Goal: Task Accomplishment & Management: Complete application form

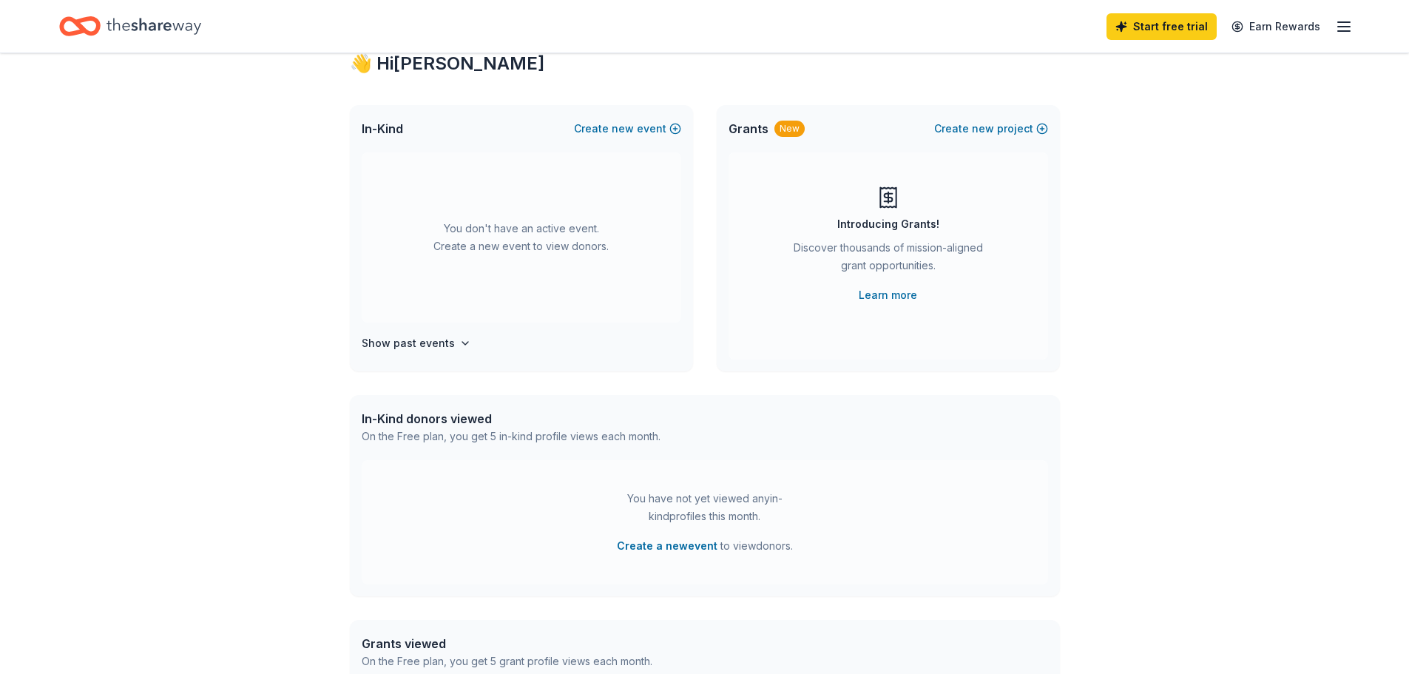
scroll to position [74, 0]
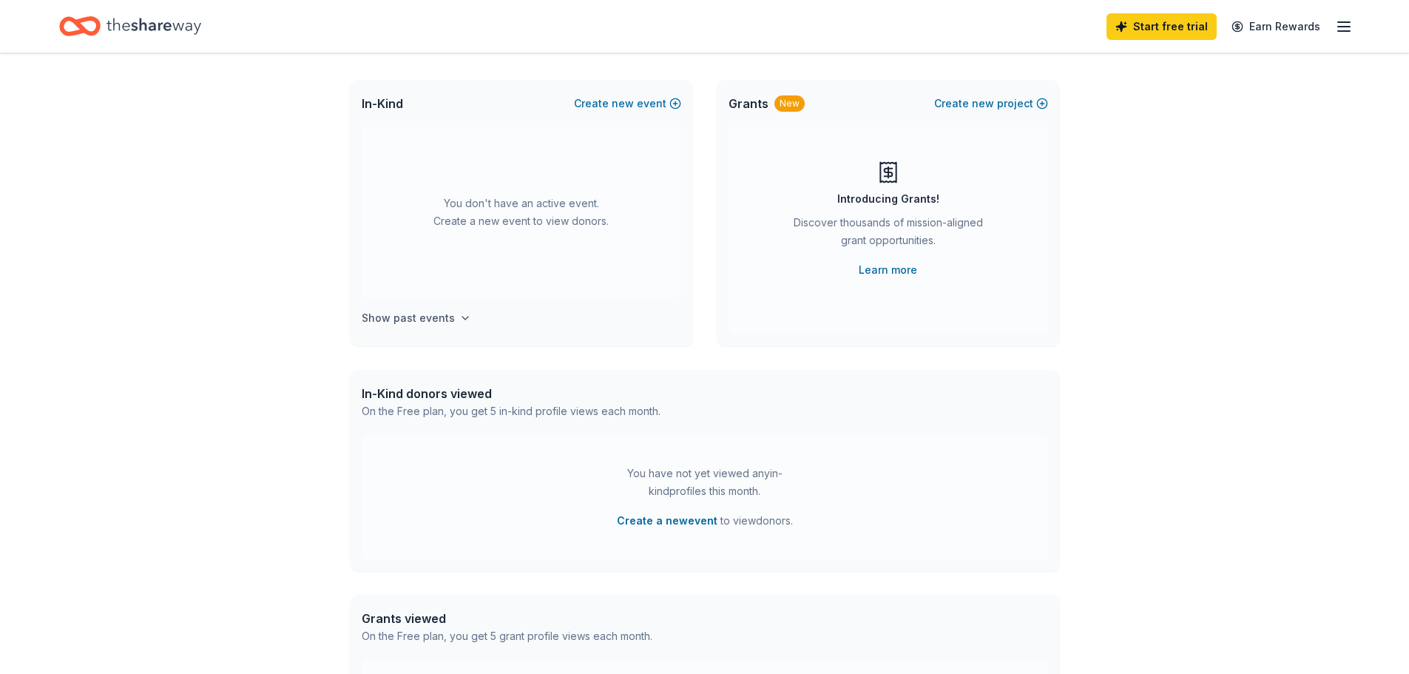
click at [430, 320] on h4 "Show past events" at bounding box center [408, 318] width 93 height 18
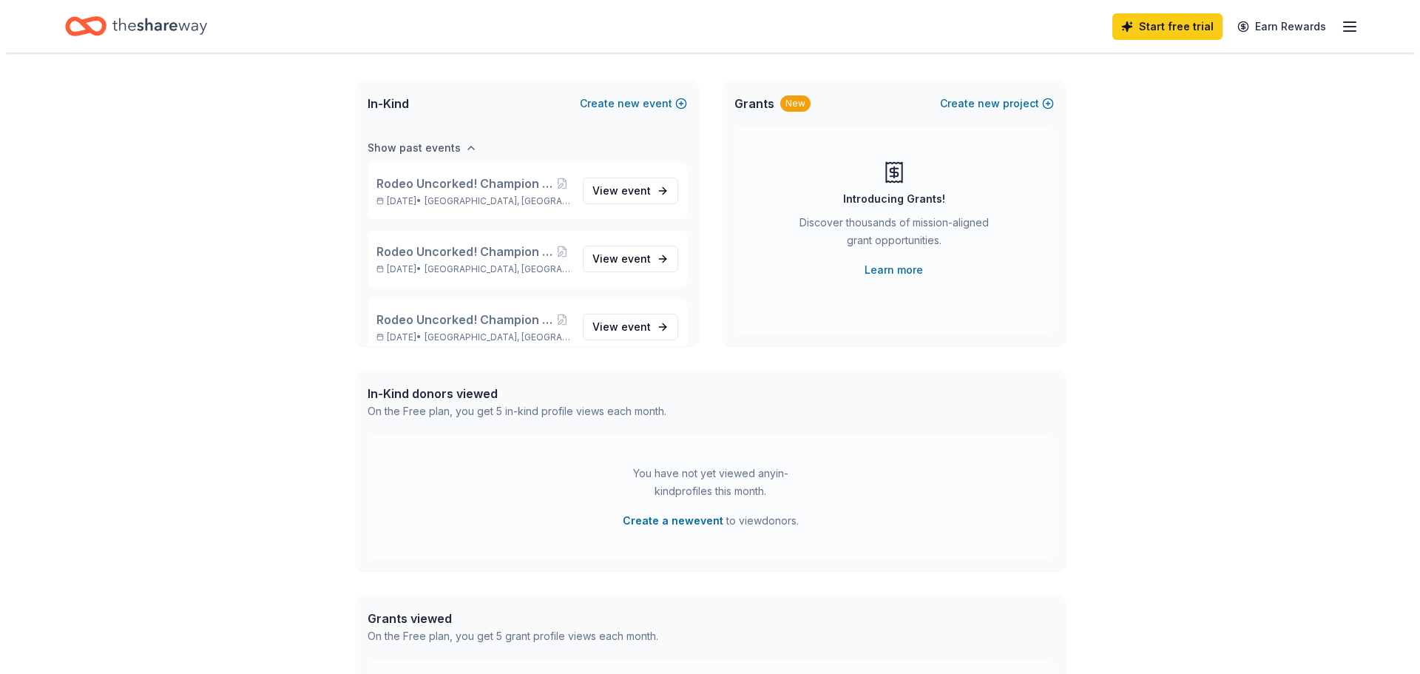
scroll to position [96, 0]
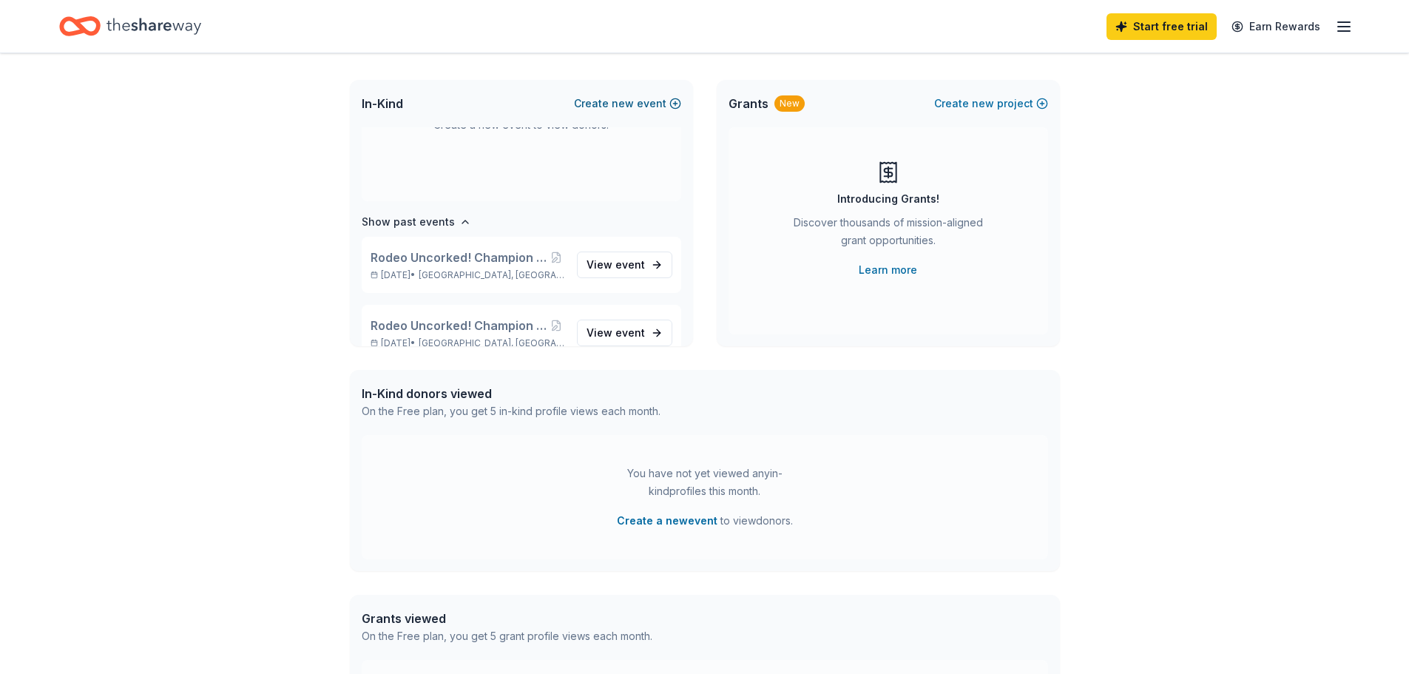
click at [638, 98] on button "Create new event" at bounding box center [627, 104] width 107 height 18
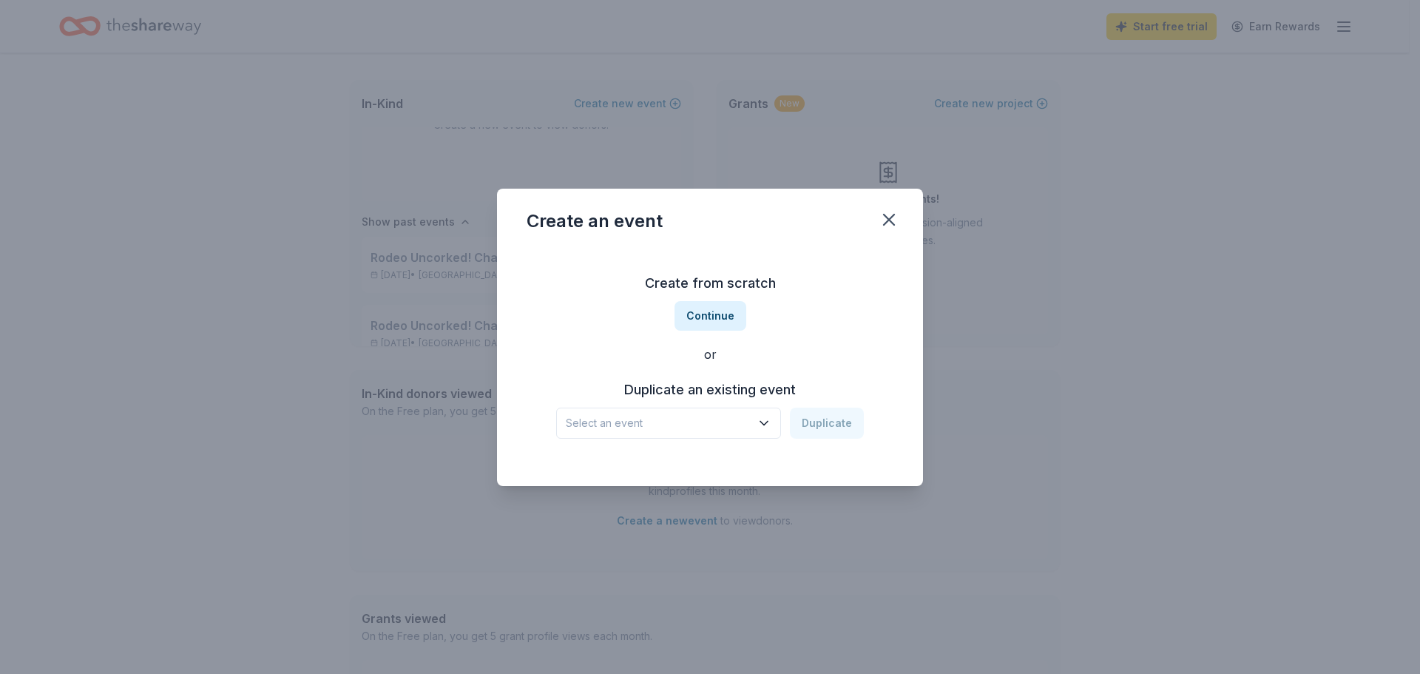
click at [748, 421] on span "Select an event" at bounding box center [658, 423] width 185 height 18
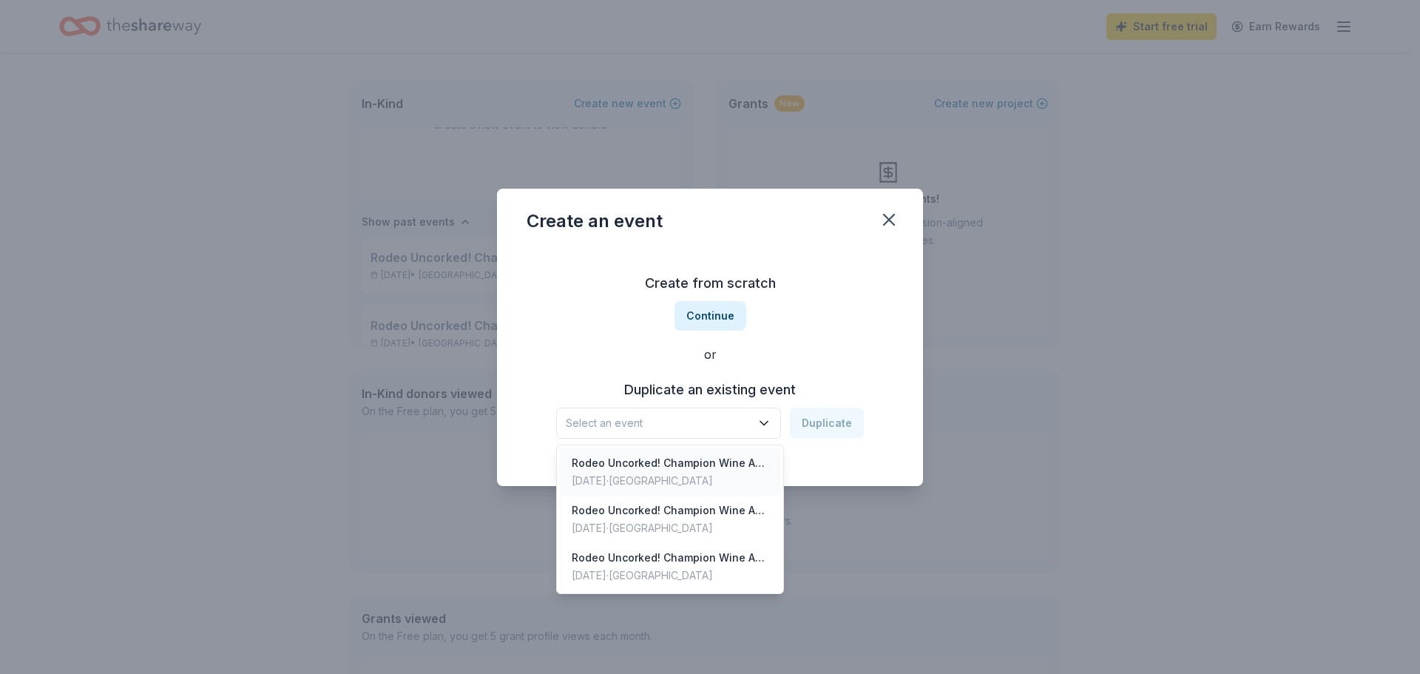
click at [744, 467] on div "Rodeo Uncorked! Champion Wine Auction & Dinner" at bounding box center [670, 463] width 197 height 18
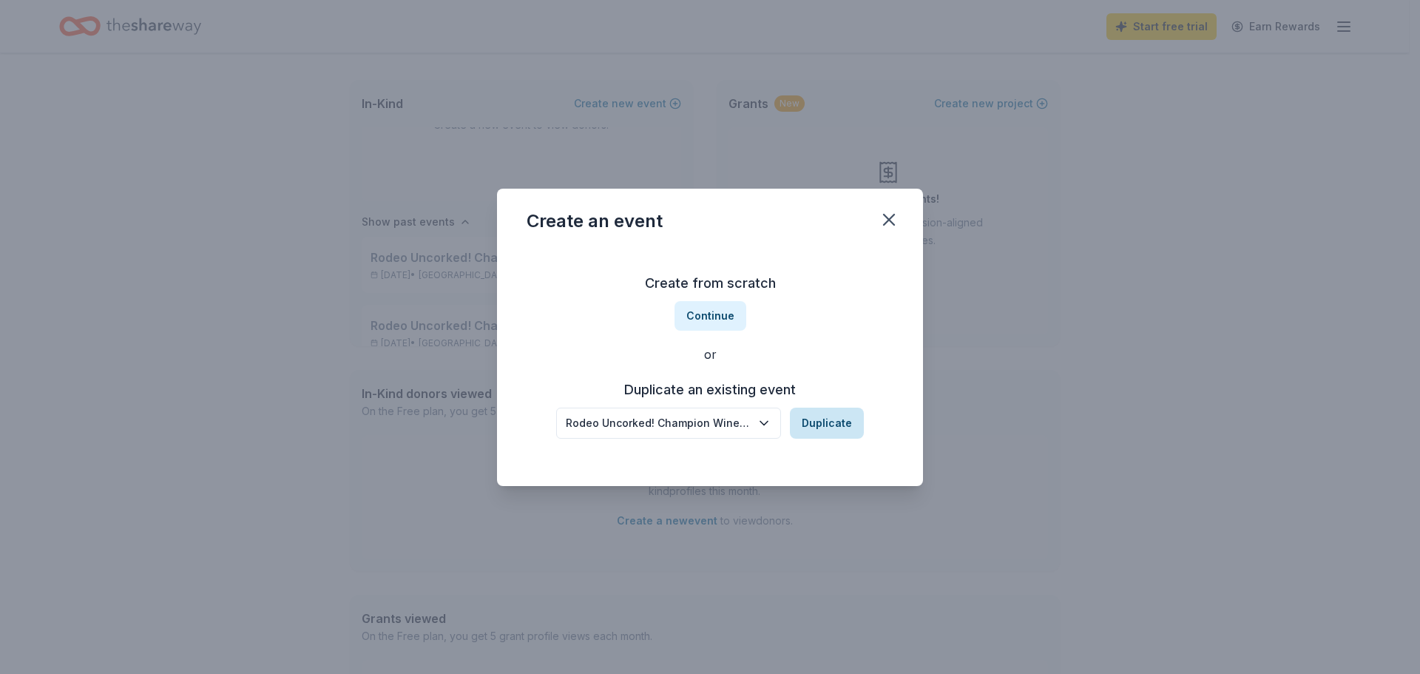
click at [821, 425] on button "Duplicate" at bounding box center [827, 423] width 74 height 31
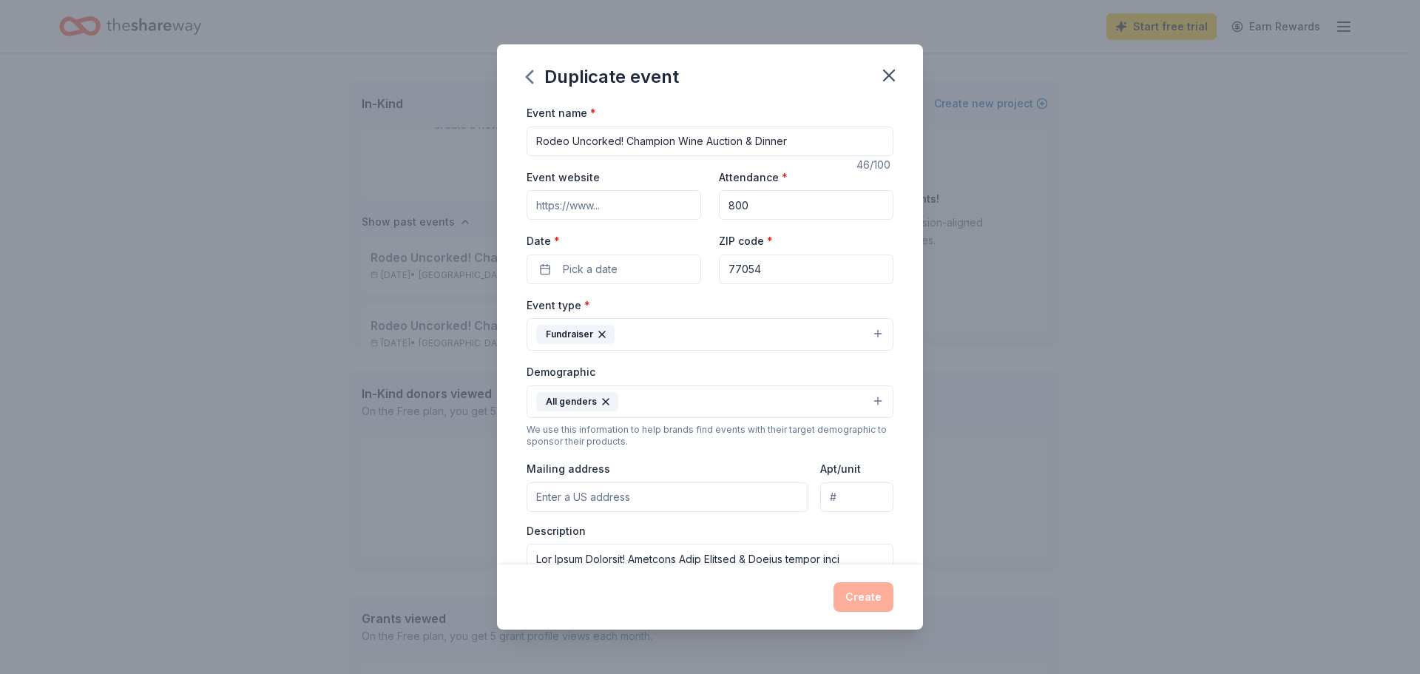
click at [612, 202] on input "Event website" at bounding box center [614, 205] width 175 height 30
click at [606, 271] on span "Pick a date" at bounding box center [590, 269] width 55 height 18
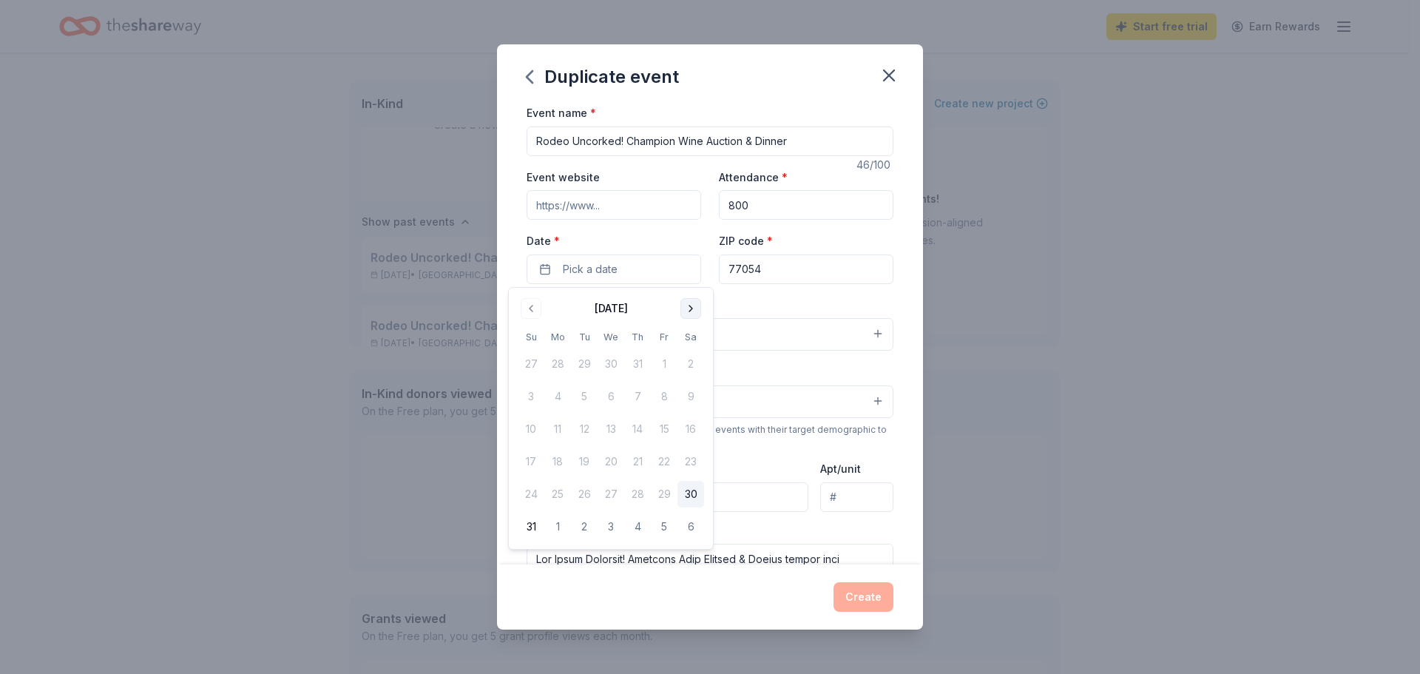
click at [694, 309] on button "Go to next month" at bounding box center [690, 308] width 21 height 21
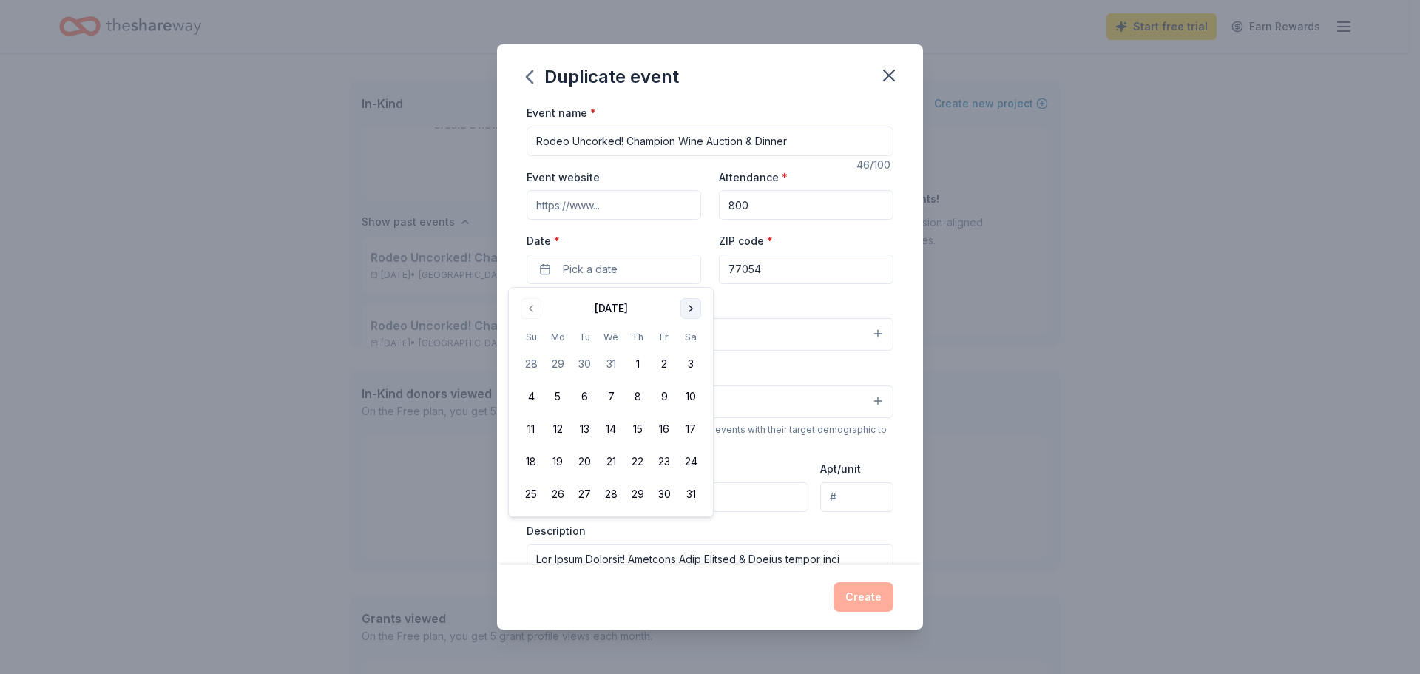
click at [694, 309] on button "Go to next month" at bounding box center [690, 308] width 21 height 21
click at [527, 360] on button "1" at bounding box center [531, 364] width 27 height 27
click at [516, 235] on div "Event name * Rodeo Uncorked! Champion Wine Auction & Dinner 46 /100 Event websi…" at bounding box center [710, 334] width 426 height 461
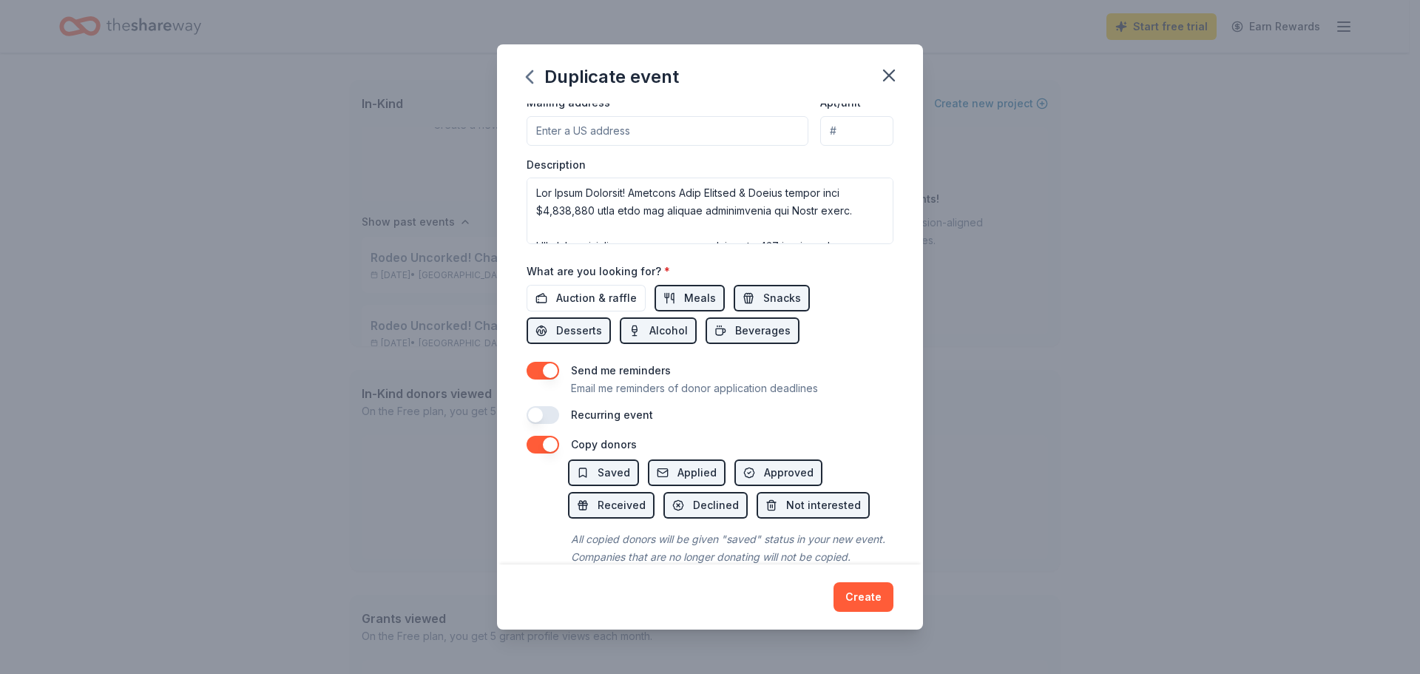
scroll to position [370, 0]
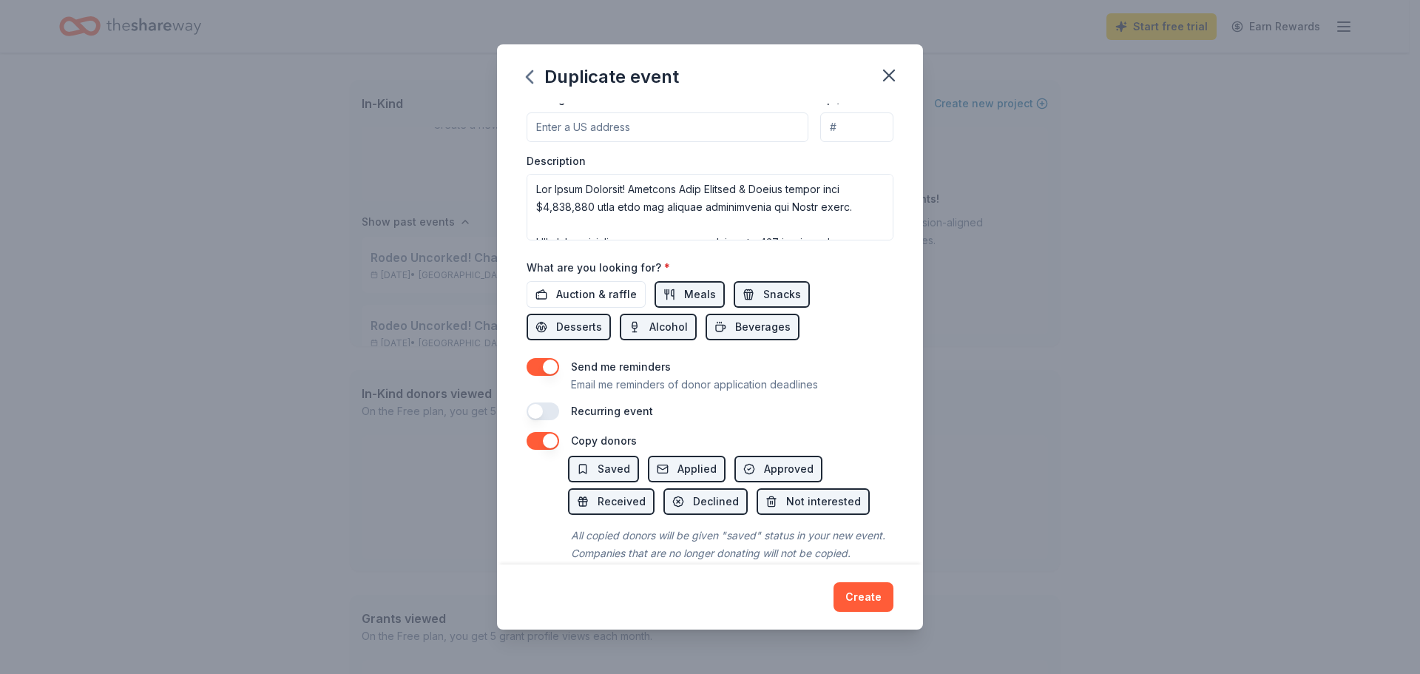
click at [544, 416] on button "button" at bounding box center [543, 411] width 33 height 18
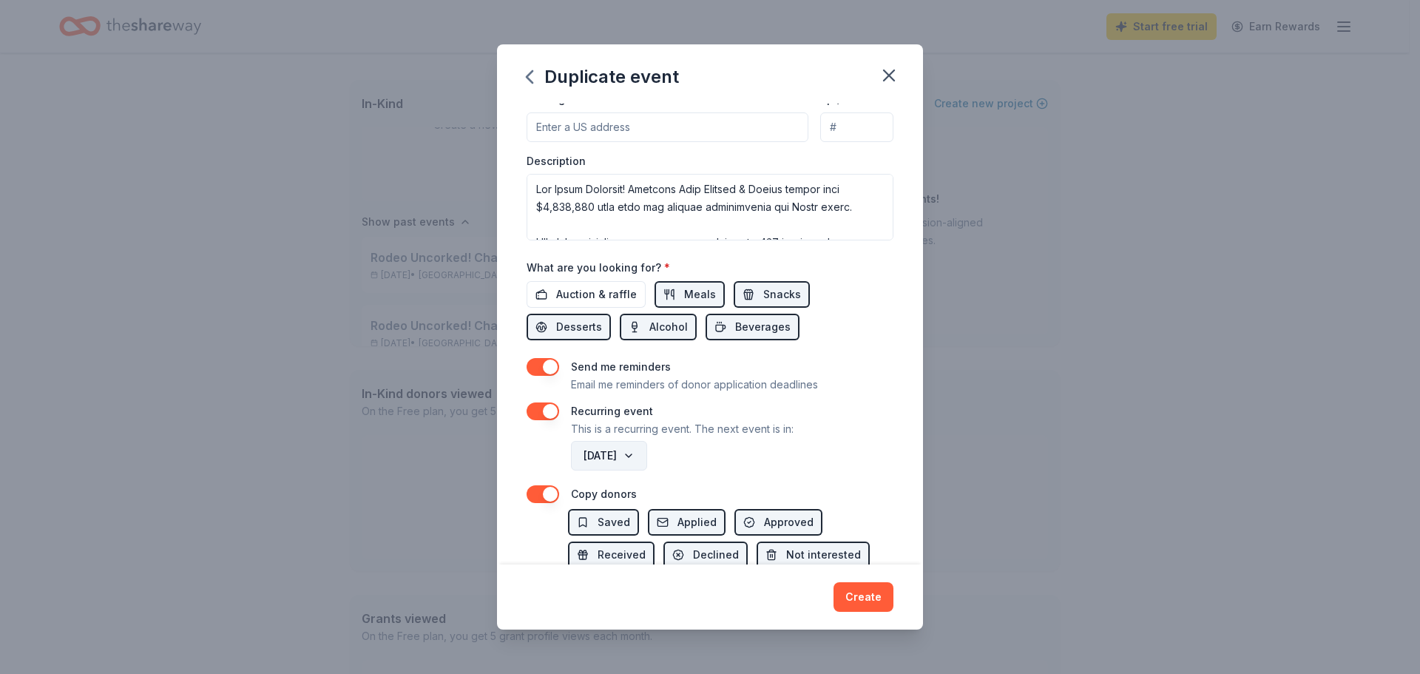
click at [647, 455] on button "March 2027" at bounding box center [609, 456] width 76 height 30
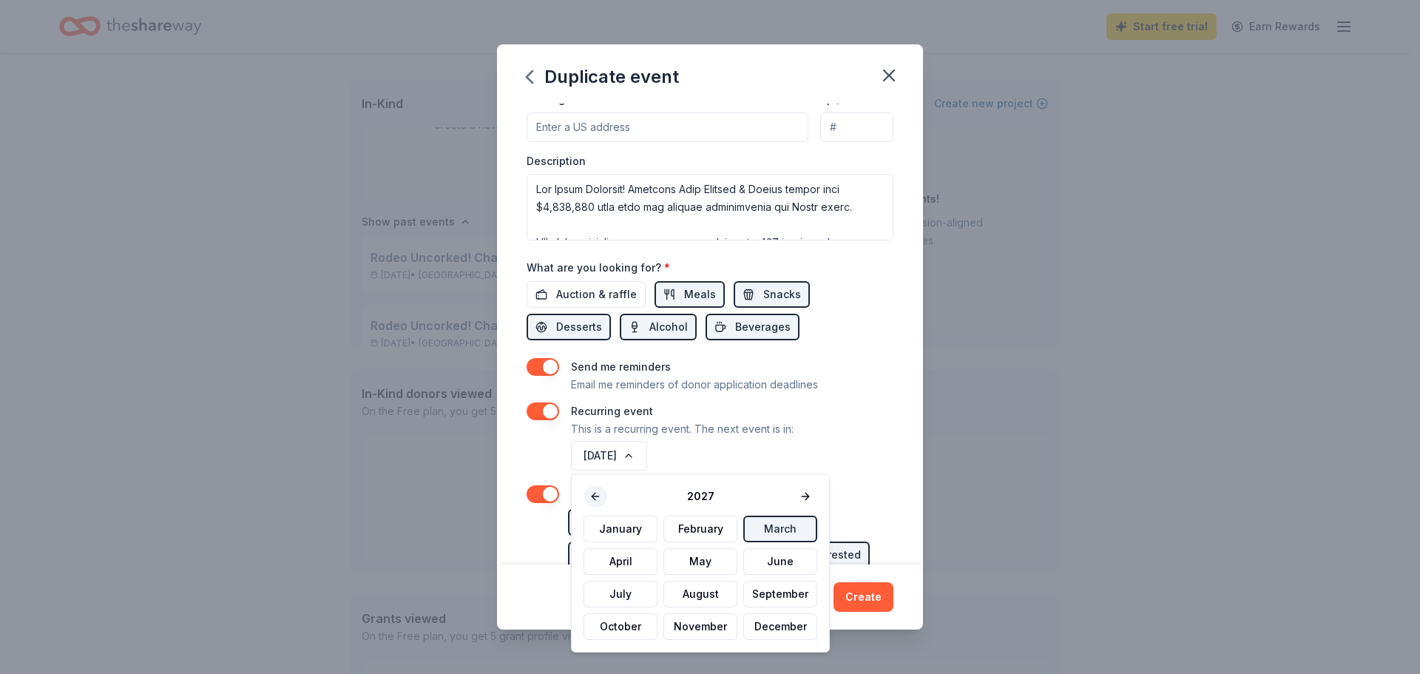
click at [601, 497] on button at bounding box center [596, 496] width 24 height 21
click at [859, 433] on div "Recurring event This is a recurring event. The next event is in:" at bounding box center [710, 420] width 367 height 36
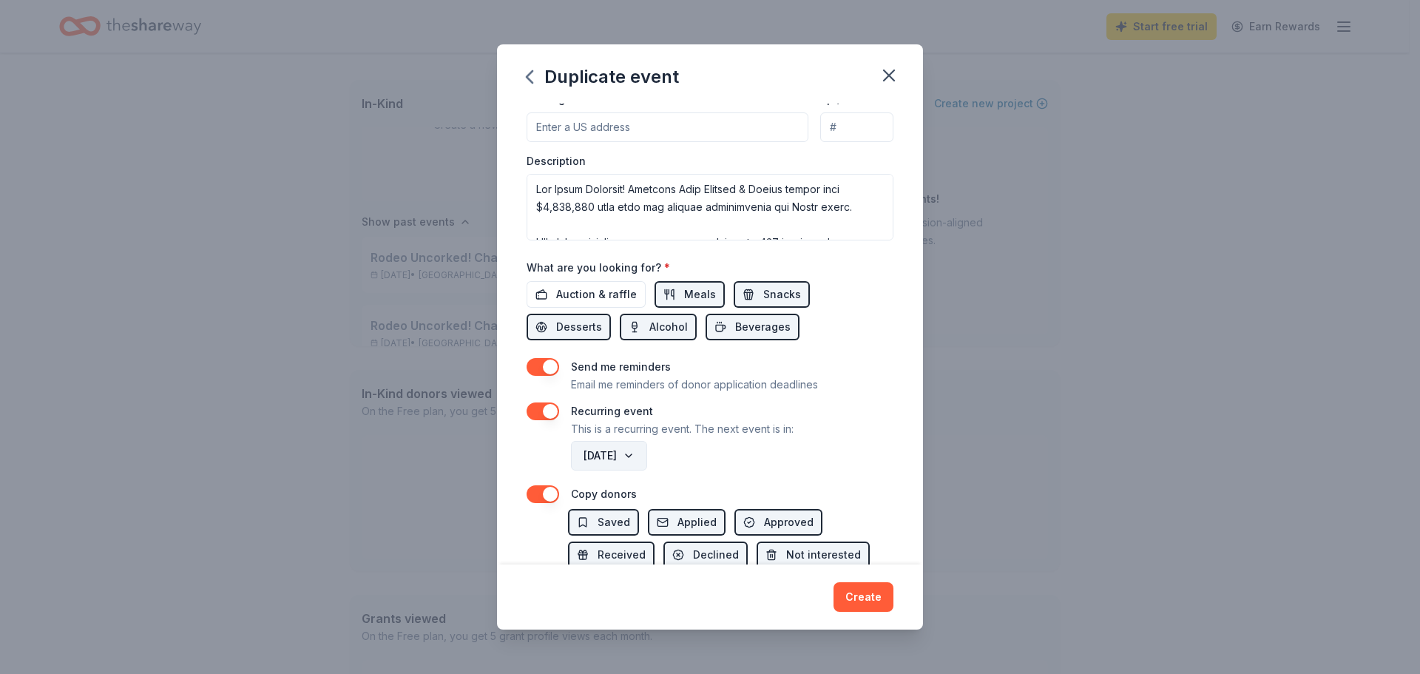
click at [610, 450] on button "March 2027" at bounding box center [609, 456] width 76 height 30
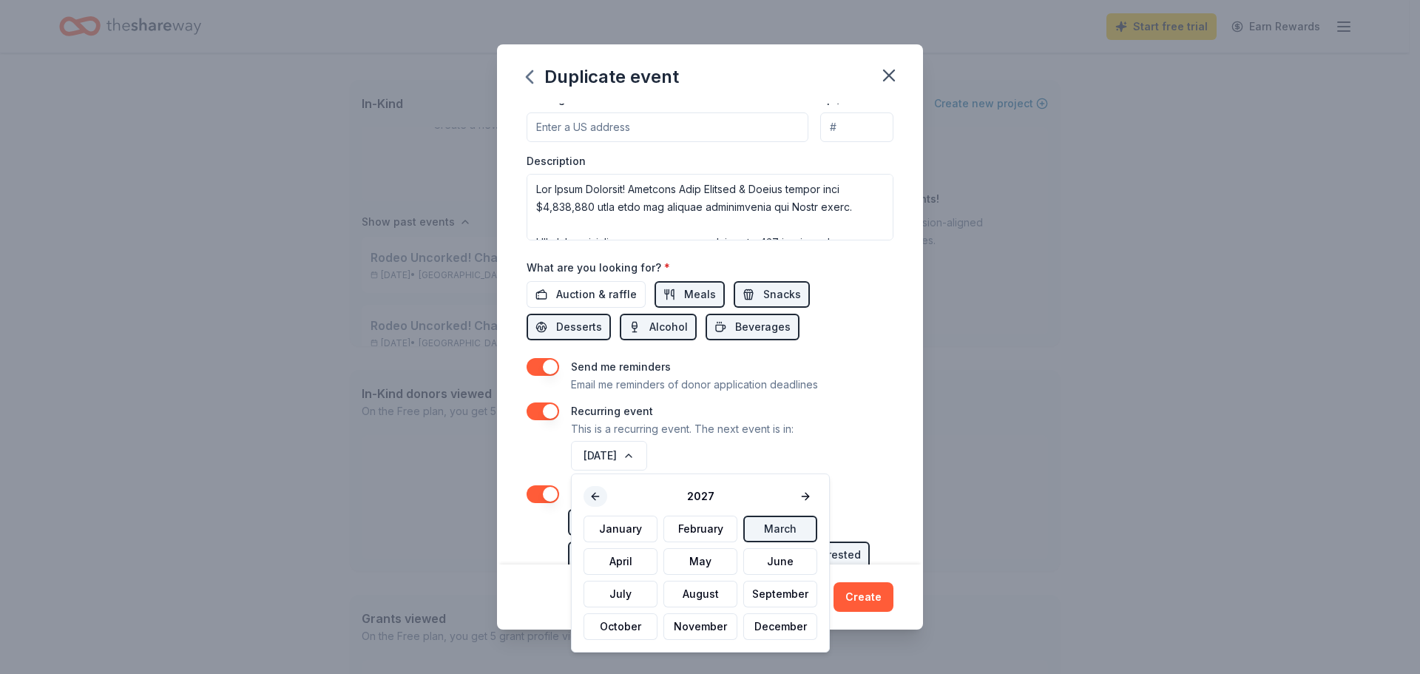
click at [590, 497] on button at bounding box center [596, 496] width 24 height 21
click at [776, 528] on button "March" at bounding box center [780, 528] width 74 height 27
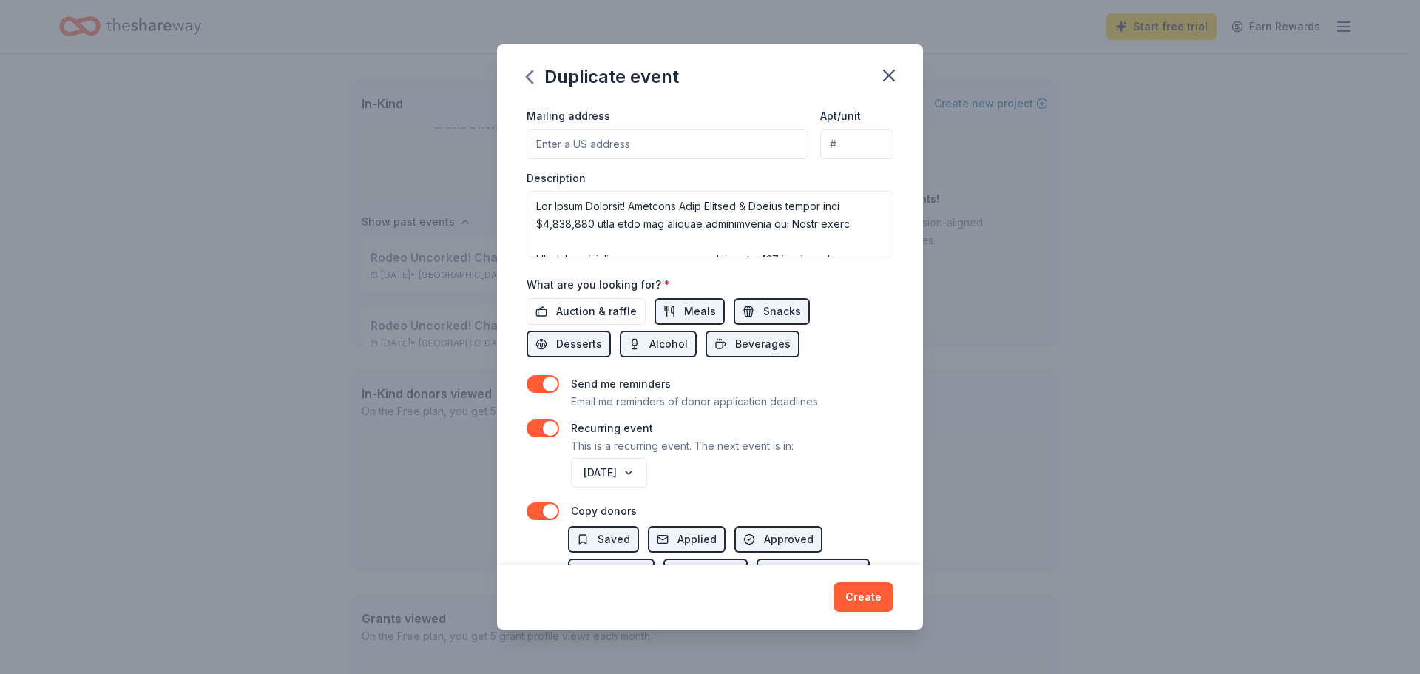
scroll to position [317, 0]
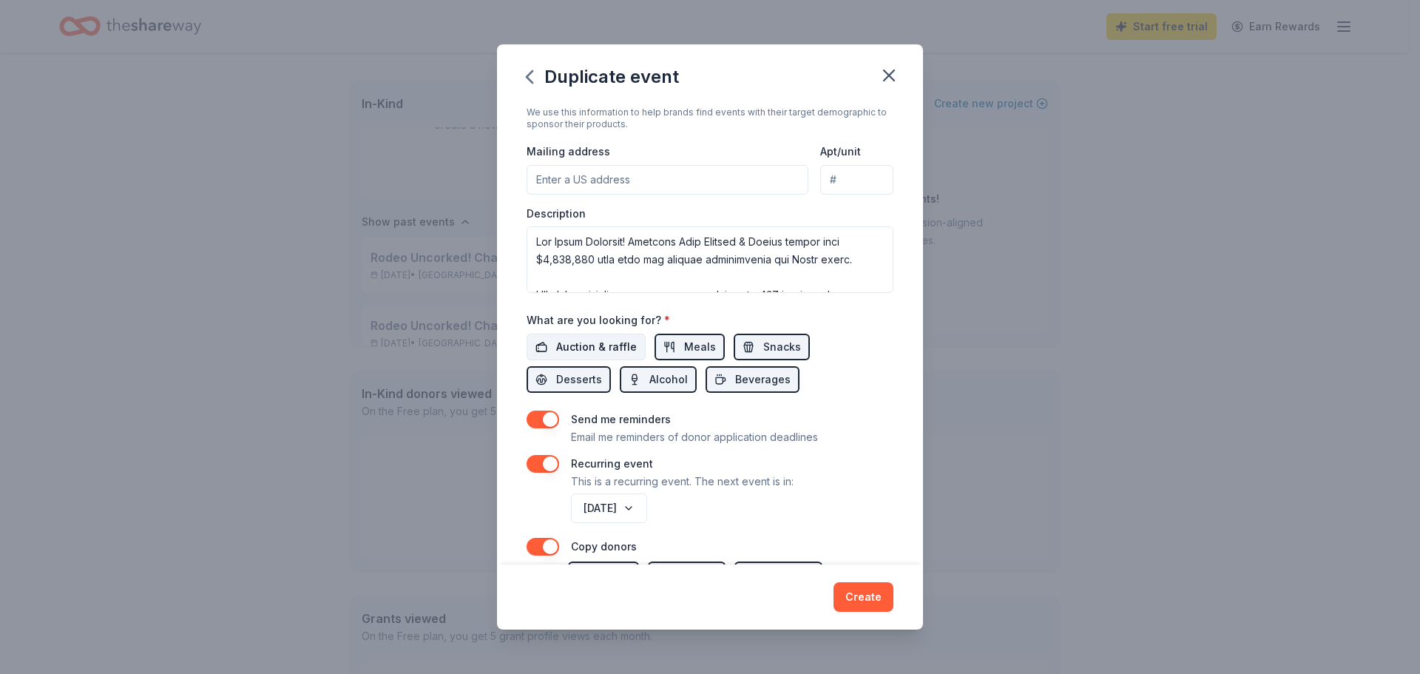
click at [549, 343] on button "Auction & raffle" at bounding box center [586, 347] width 119 height 27
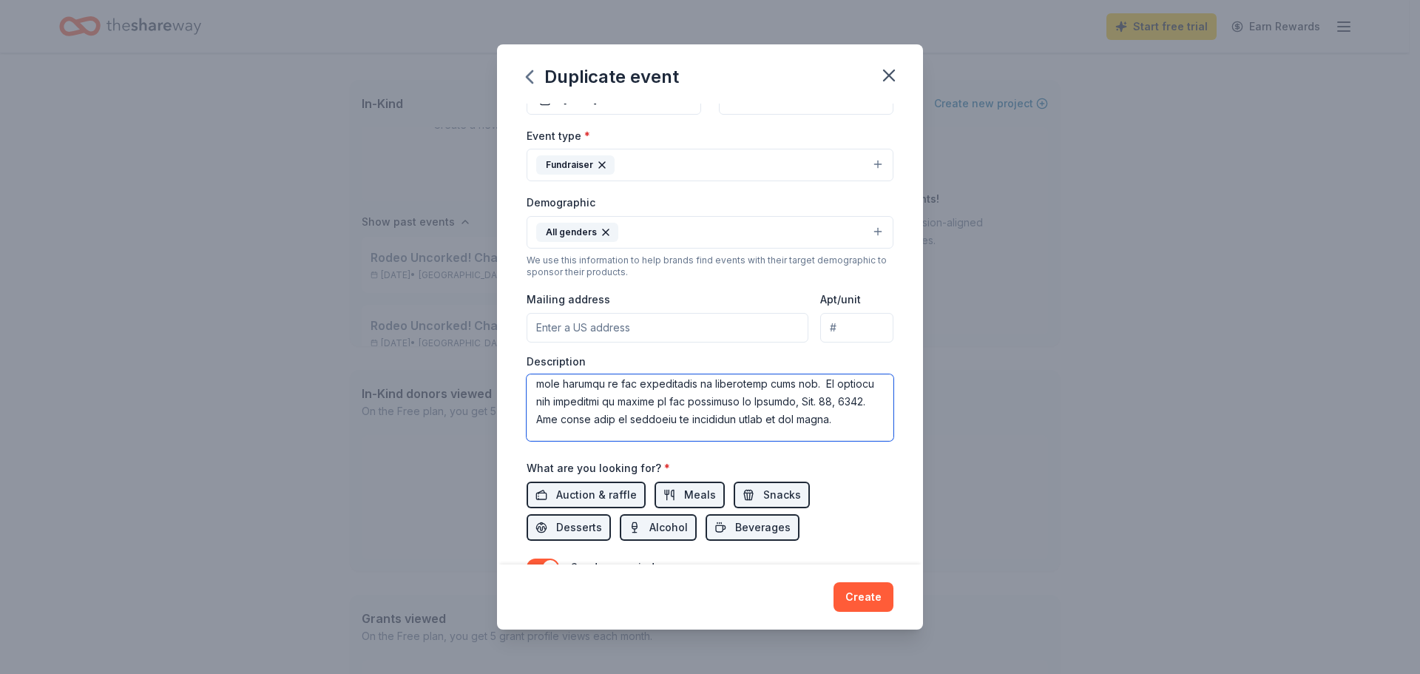
scroll to position [266, 0]
drag, startPoint x: 595, startPoint y: 408, endPoint x: 706, endPoint y: 413, distance: 111.8
click at [706, 413] on textarea at bounding box center [710, 407] width 367 height 67
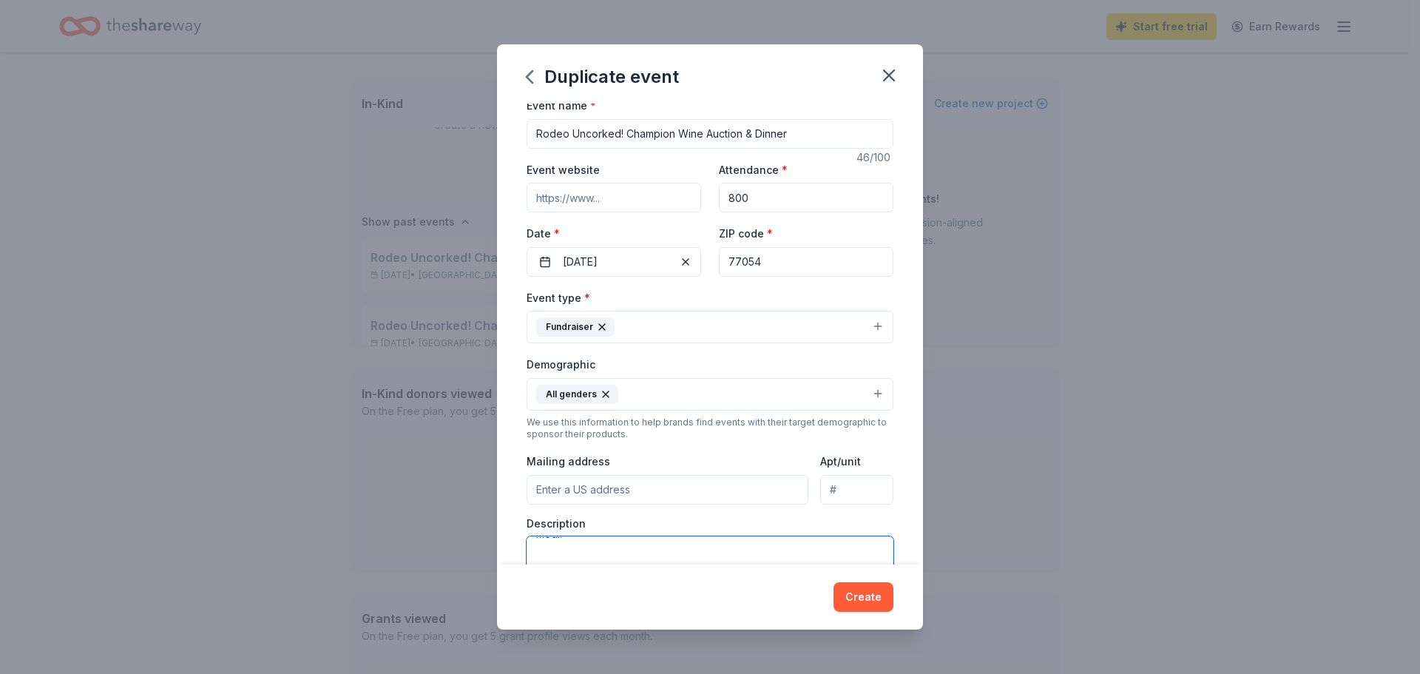
scroll to position [0, 0]
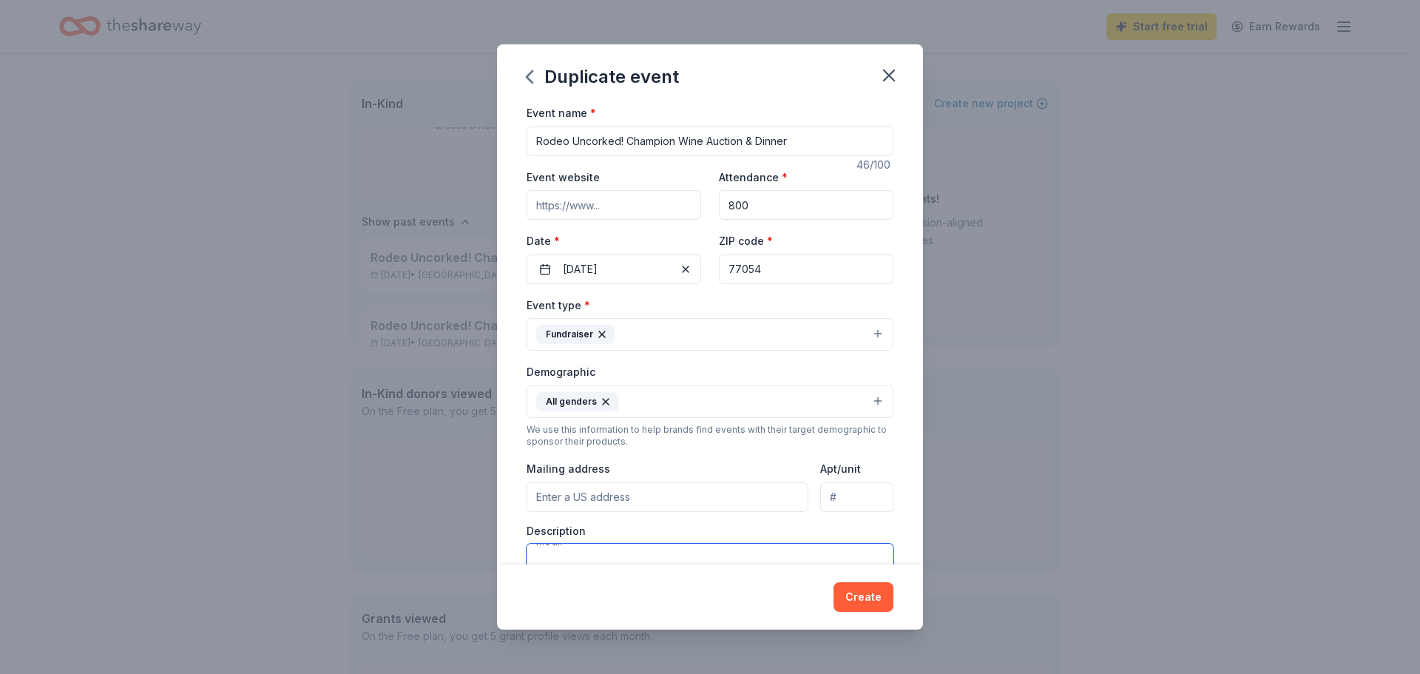
type textarea "The Rodeo Uncorked! Champion Wine Auction & Dinner raises over $3,000,000 each …"
click at [606, 204] on input "Event website" at bounding box center [614, 205] width 175 height 30
type input "www.rodeohouston.com"
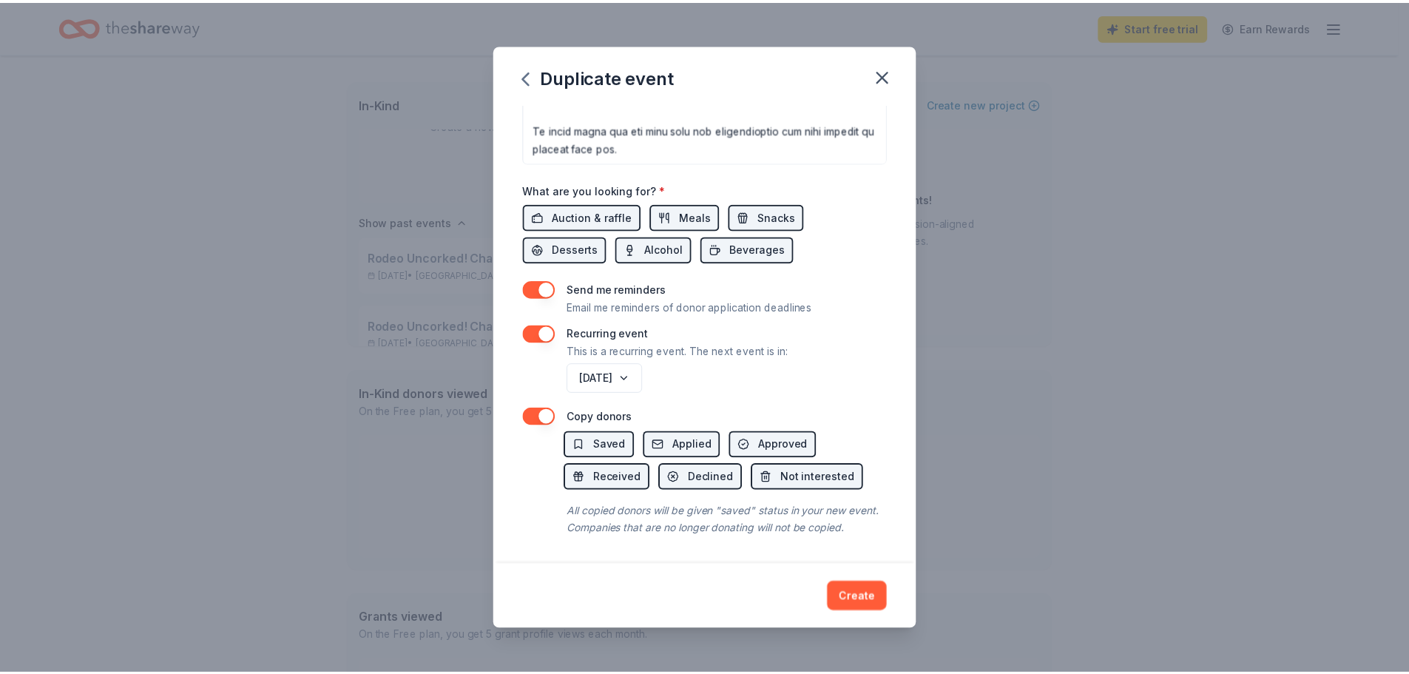
scroll to position [465, 0]
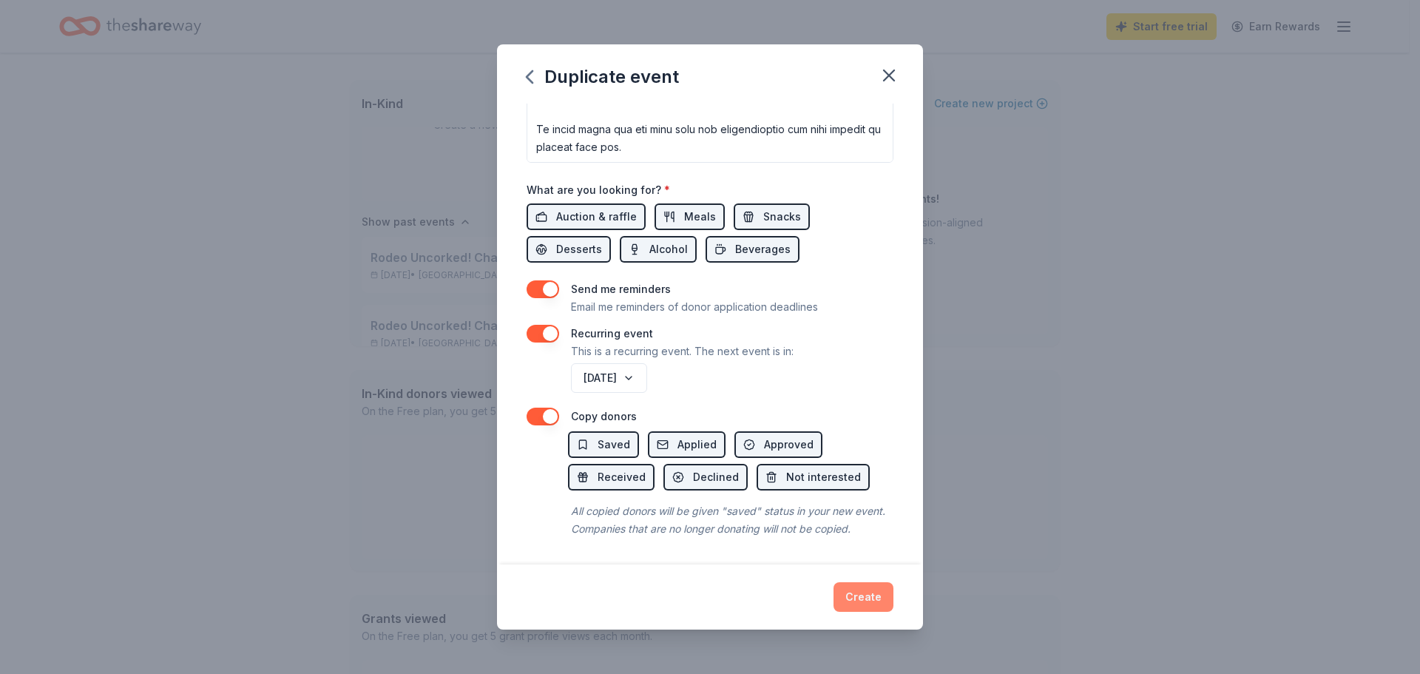
click at [856, 593] on button "Create" at bounding box center [864, 597] width 60 height 30
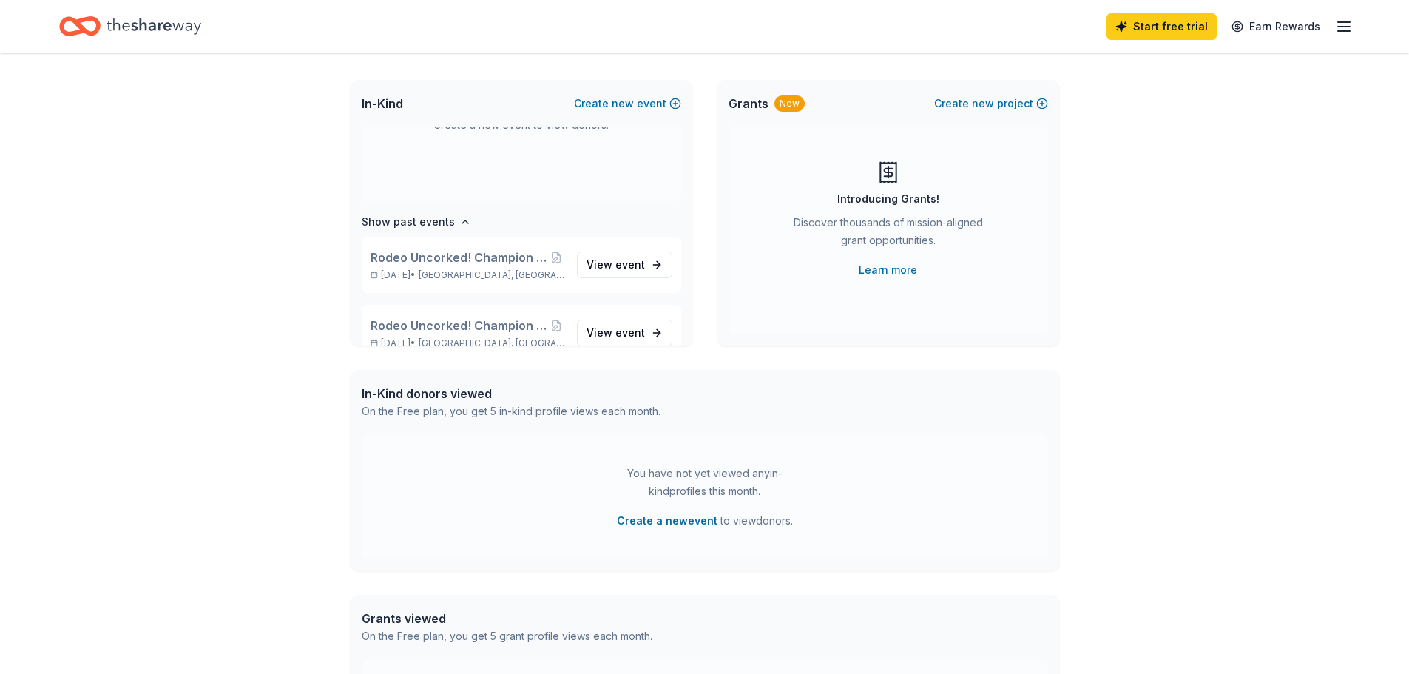
scroll to position [0, 0]
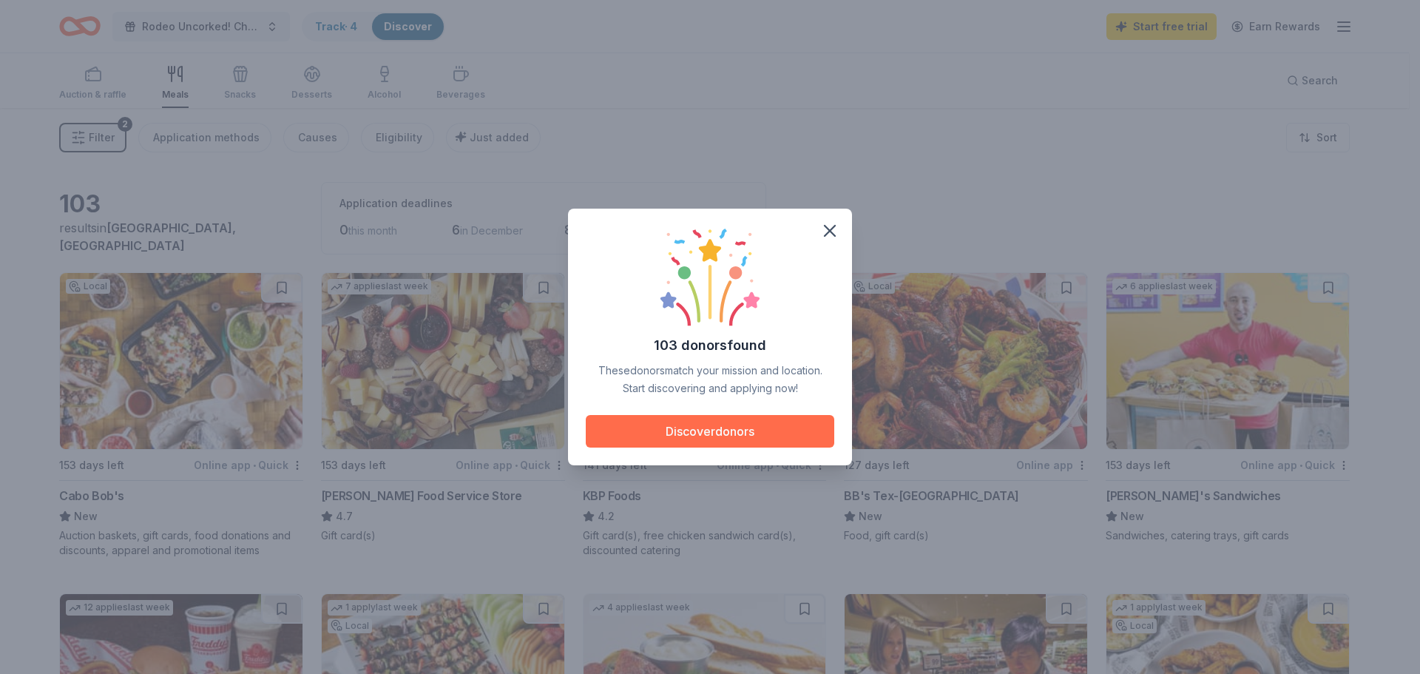
click at [762, 429] on button "Discover donors" at bounding box center [710, 431] width 249 height 33
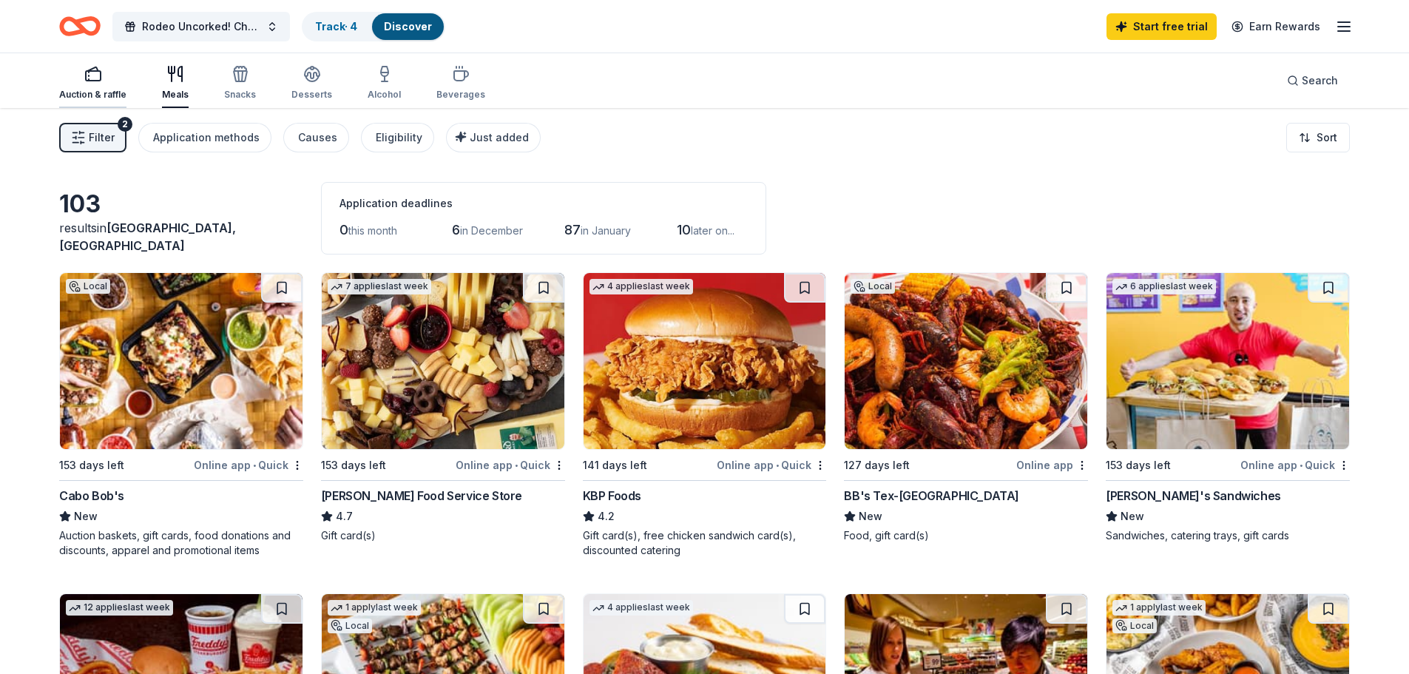
click at [110, 89] on div "Auction & raffle" at bounding box center [92, 95] width 67 height 12
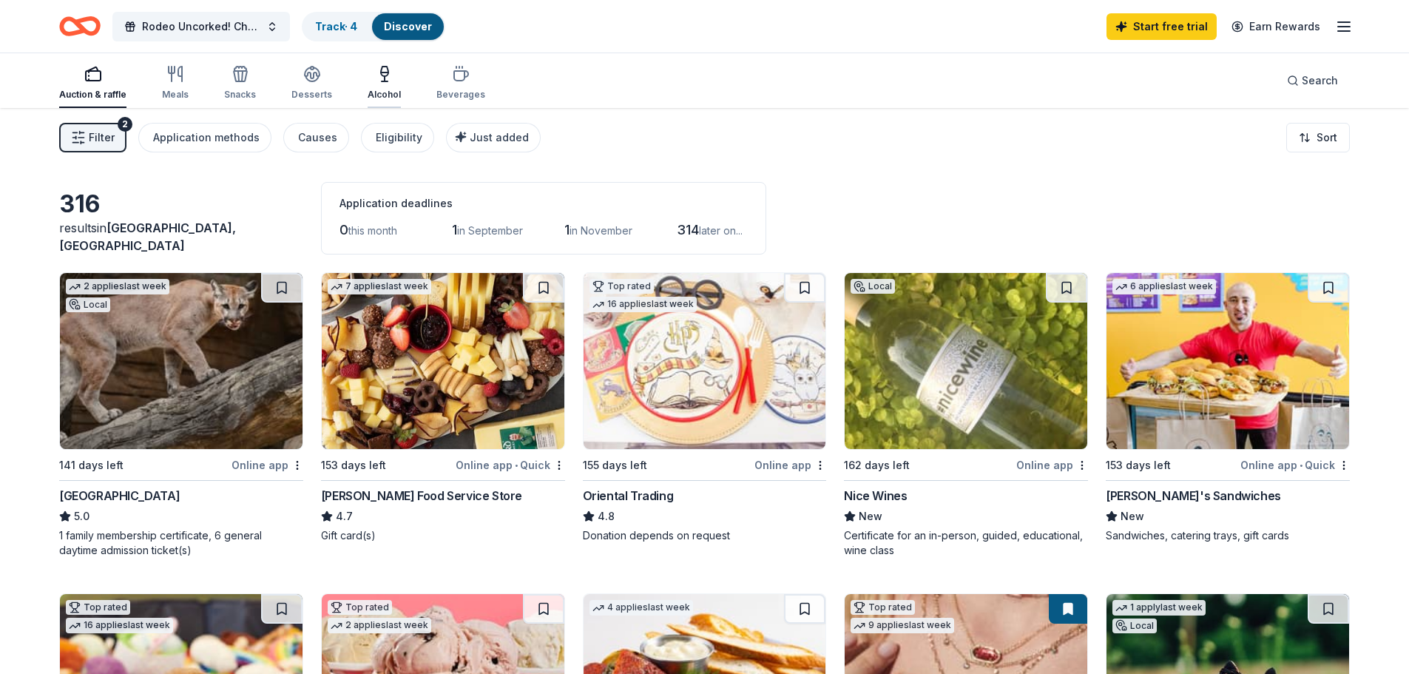
click at [383, 92] on div "Alcohol" at bounding box center [384, 95] width 33 height 12
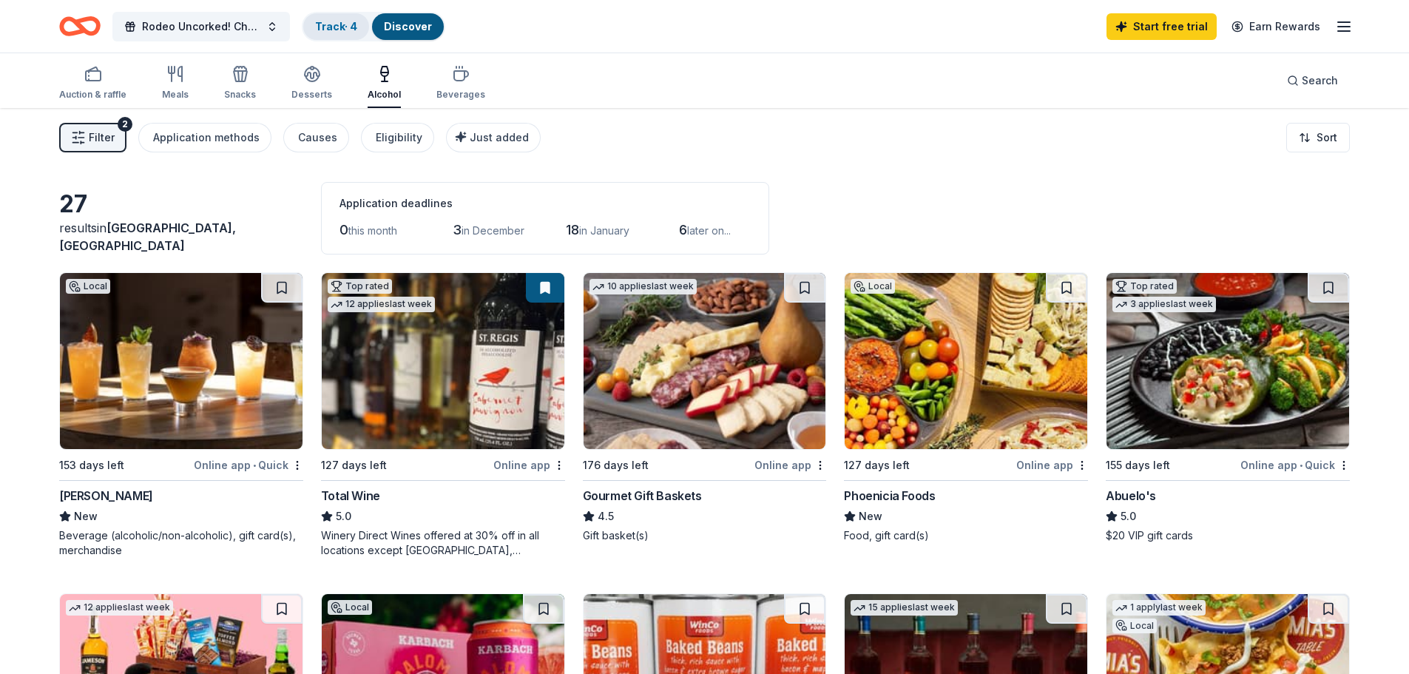
click at [334, 28] on link "Track · 4" at bounding box center [336, 26] width 42 height 13
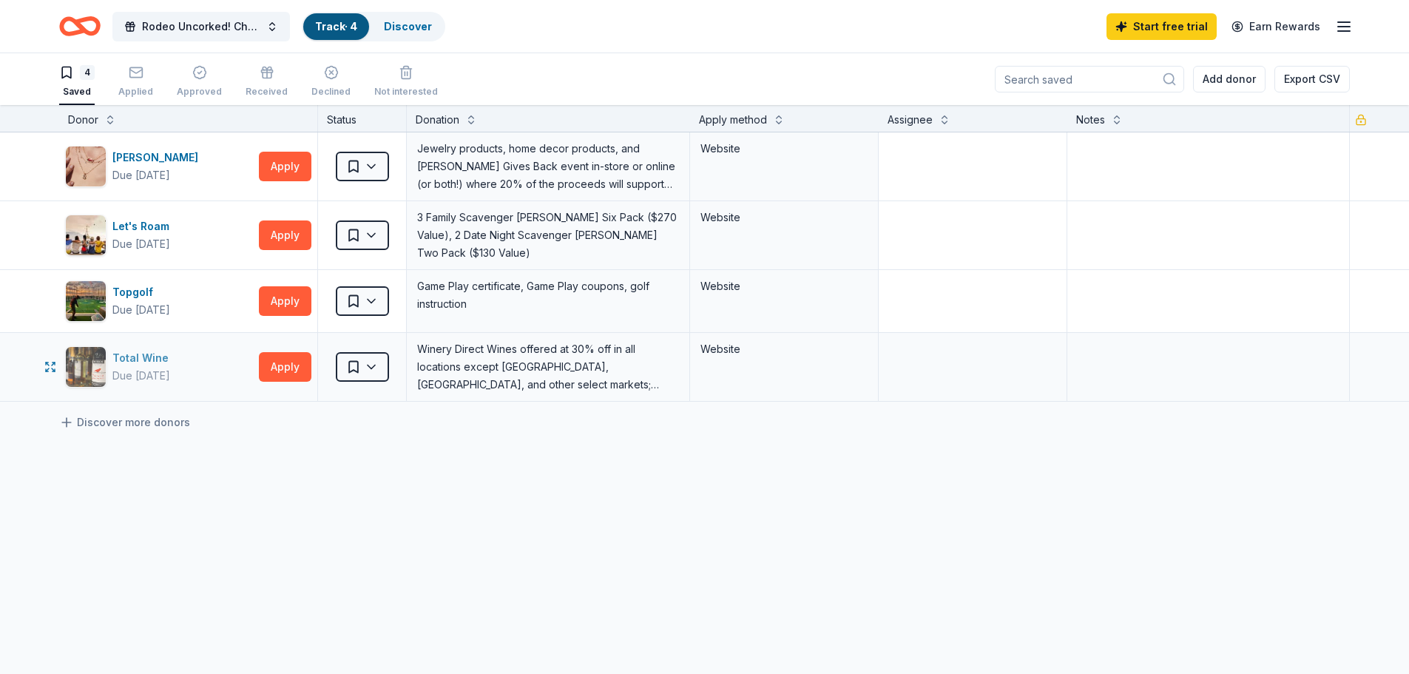
click at [225, 354] on div "Total Wine Due in 127 days" at bounding box center [159, 366] width 188 height 41
click at [156, 155] on div "[PERSON_NAME]" at bounding box center [158, 158] width 92 height 18
click at [419, 22] on link "Discover" at bounding box center [408, 26] width 48 height 13
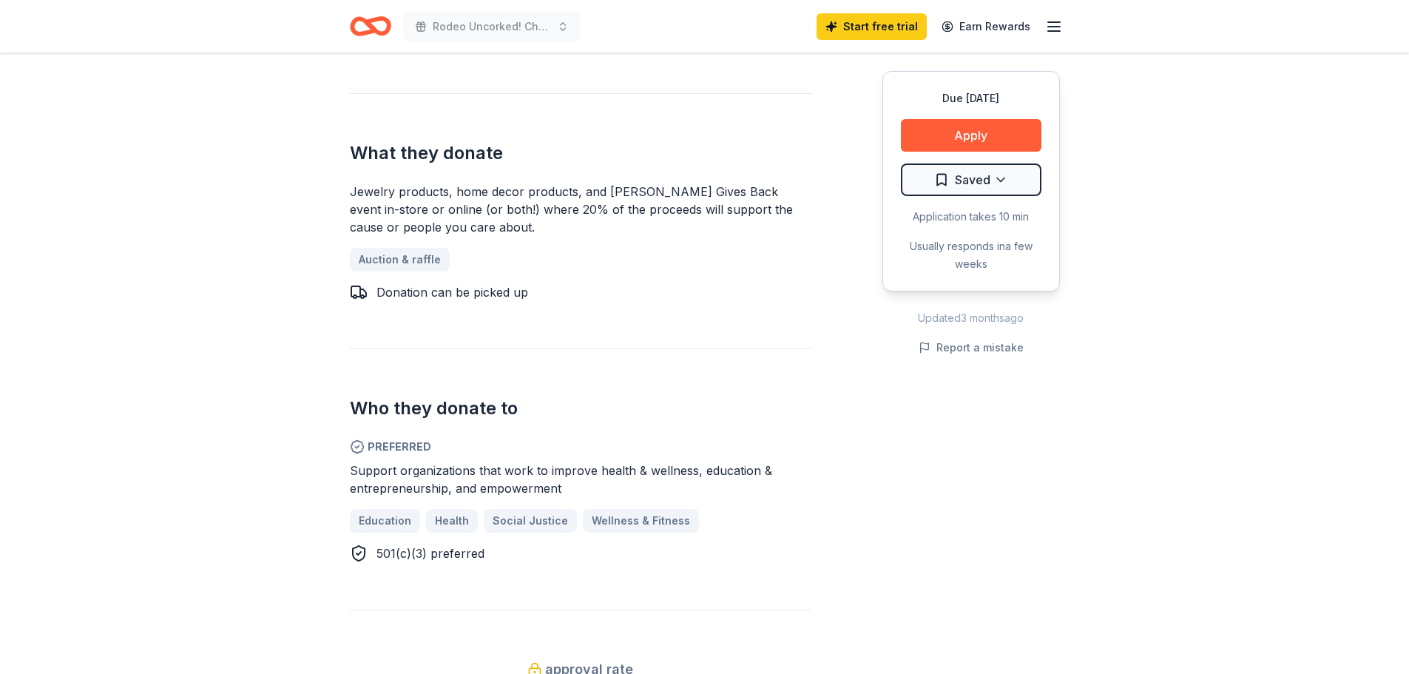
scroll to position [148, 0]
